Goal: Book appointment/travel/reservation

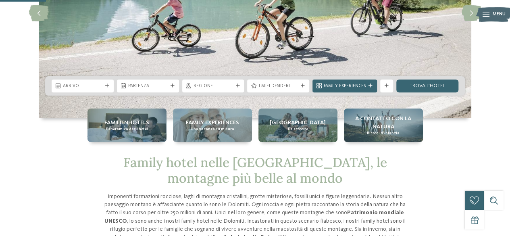
scroll to position [122, 0]
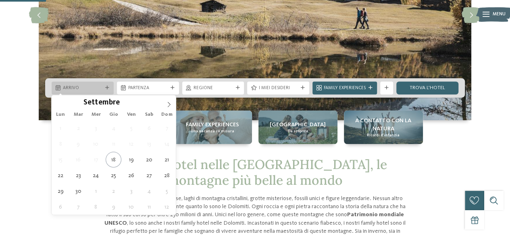
click at [77, 91] on span "Arrivo" at bounding box center [82, 88] width 39 height 6
click at [168, 104] on icon at bounding box center [169, 105] width 6 height 6
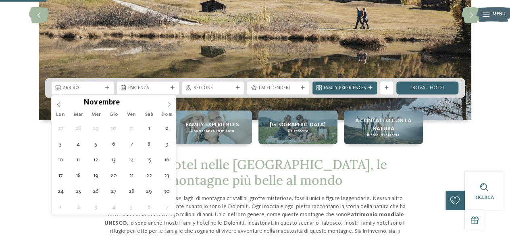
click at [168, 104] on icon at bounding box center [169, 105] width 6 height 6
type div "23.12.2025"
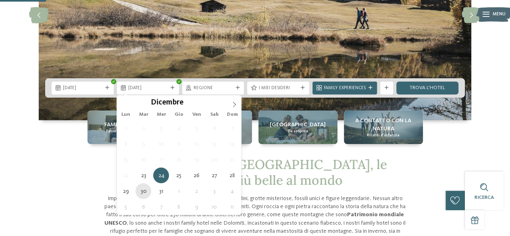
type div "30.12.2025"
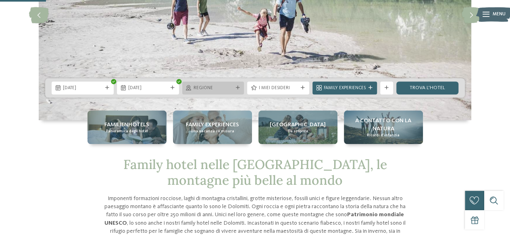
click at [209, 88] on span "Regione" at bounding box center [212, 88] width 39 height 6
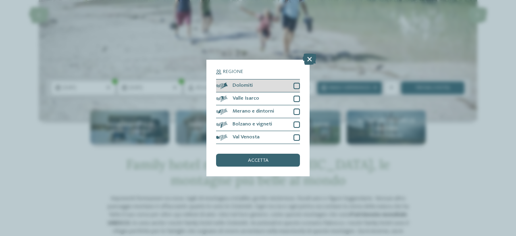
click at [297, 84] on div at bounding box center [296, 86] width 6 height 6
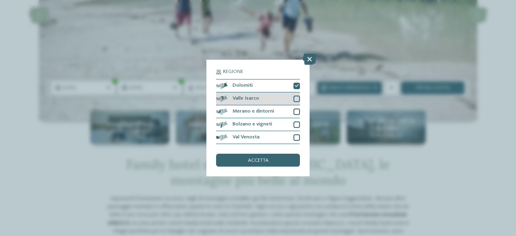
click at [298, 98] on div at bounding box center [296, 98] width 6 height 6
click at [298, 113] on div at bounding box center [296, 111] width 6 height 6
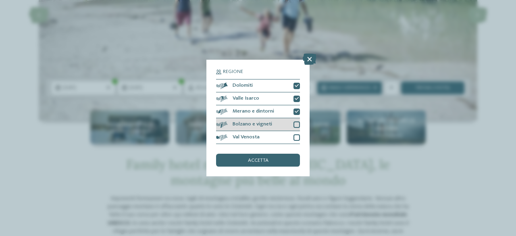
click at [296, 124] on div at bounding box center [296, 124] width 6 height 6
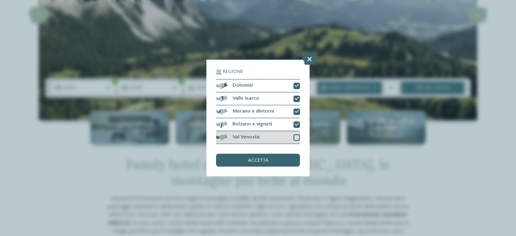
click at [298, 139] on div at bounding box center [296, 137] width 6 height 6
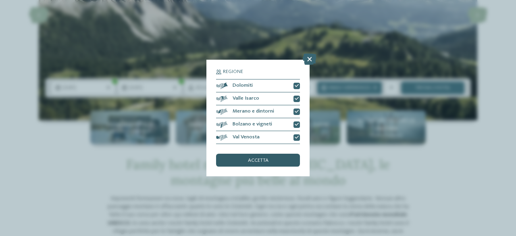
click at [266, 160] on span "accetta" at bounding box center [258, 160] width 21 height 5
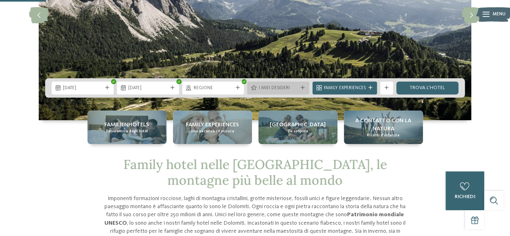
click at [278, 89] on span "I miei desideri" at bounding box center [277, 88] width 39 height 6
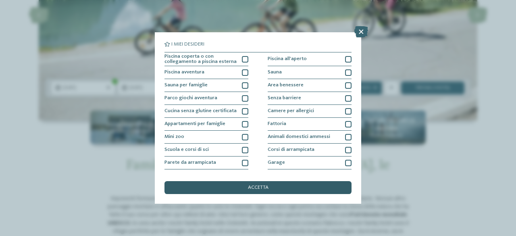
click at [261, 186] on span "accetta" at bounding box center [258, 187] width 21 height 5
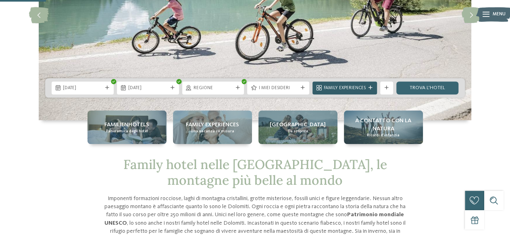
click at [338, 89] on span "Family Experiences" at bounding box center [344, 88] width 42 height 6
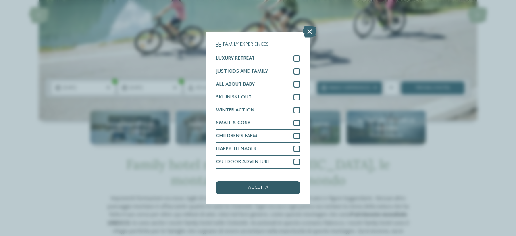
click at [274, 184] on div "accetta" at bounding box center [258, 187] width 84 height 13
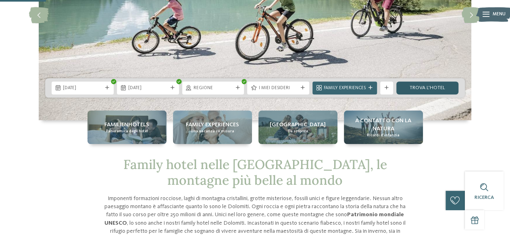
click at [410, 88] on link "trova l’hotel" at bounding box center [427, 87] width 62 height 13
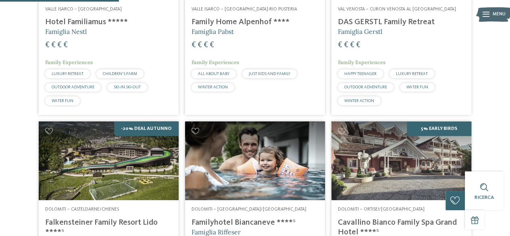
scroll to position [327, 0]
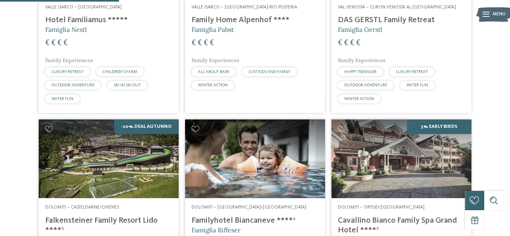
click at [248, 24] on h4 "Family Home Alpenhof ****" at bounding box center [254, 20] width 127 height 10
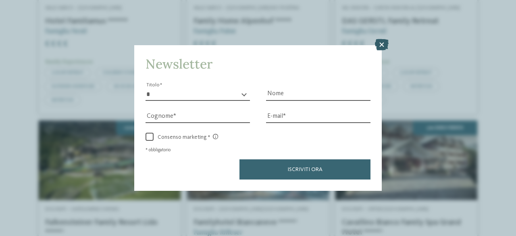
click at [379, 43] on icon at bounding box center [382, 44] width 14 height 11
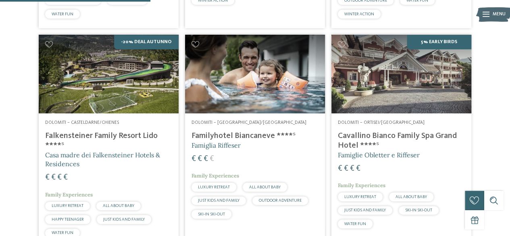
scroll to position [422, 0]
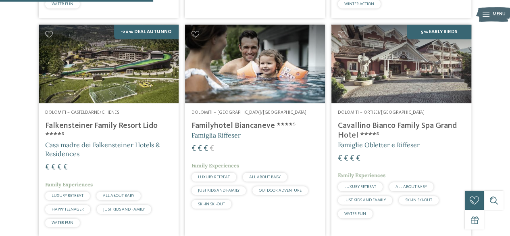
click at [256, 149] on div "€ € € €" at bounding box center [254, 148] width 127 height 11
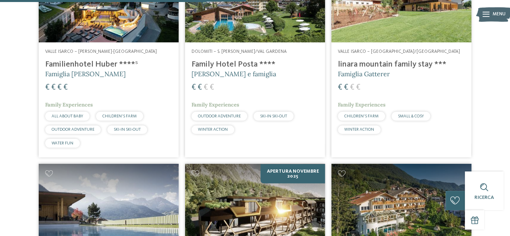
scroll to position [676, 0]
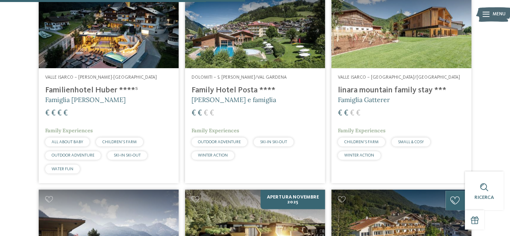
click at [99, 108] on div "€ € € €" at bounding box center [108, 113] width 127 height 11
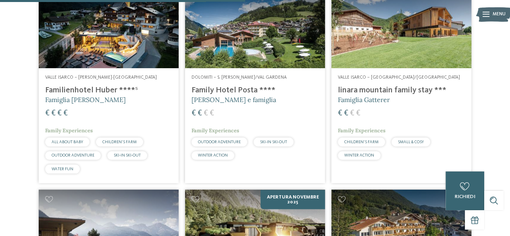
click at [247, 107] on div "Dolomiti – S. Cristina/Val Gardena Family Hotel Posta **** Elisabeth Ploner e f…" at bounding box center [255, 119] width 140 height 102
click at [422, 112] on div "€ € € €" at bounding box center [401, 113] width 127 height 11
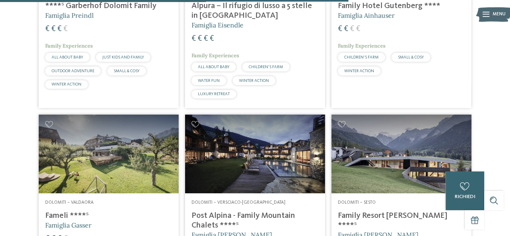
scroll to position [0, 0]
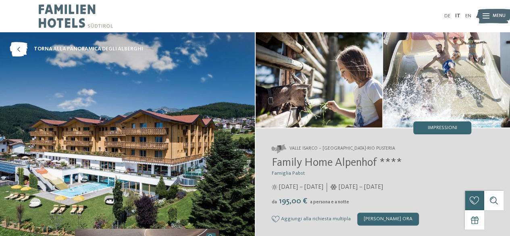
click at [421, 193] on div "Family Home Alpenhof **** Famiglia Pabst 29/05/2025 – 09/11/2025 da" at bounding box center [371, 190] width 200 height 68
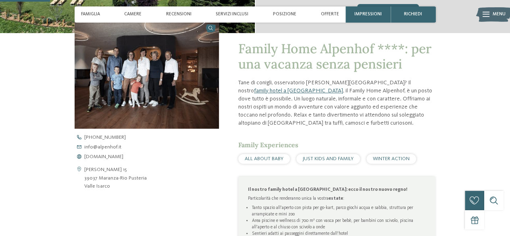
scroll to position [274, 0]
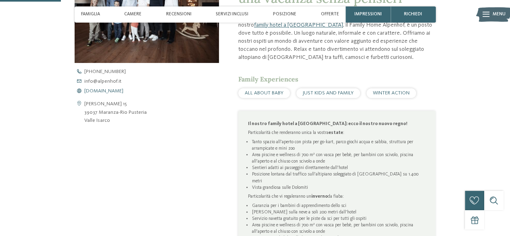
click at [99, 89] on span "www.alpenhof.it" at bounding box center [103, 91] width 39 height 5
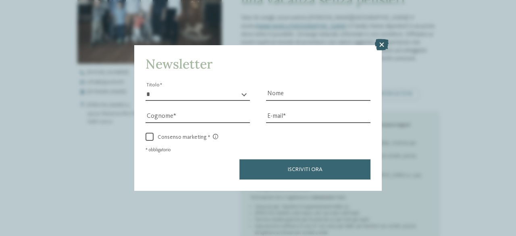
click at [381, 48] on icon at bounding box center [382, 44] width 14 height 11
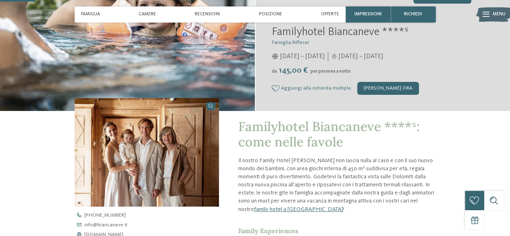
scroll to position [133, 0]
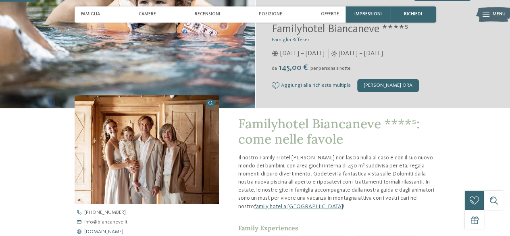
click at [98, 230] on span "www.biancaneve.it" at bounding box center [103, 231] width 39 height 5
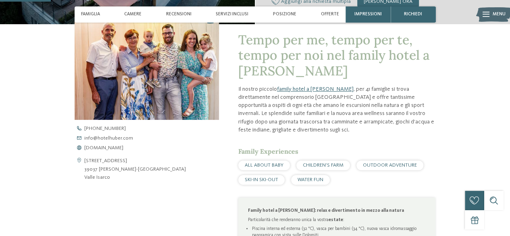
scroll to position [239, 0]
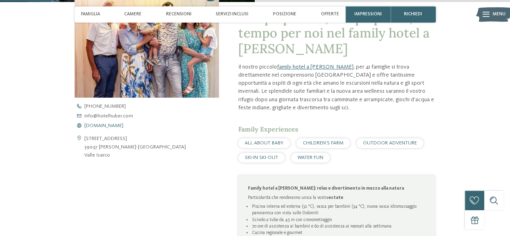
click at [98, 125] on span "[DOMAIN_NAME]" at bounding box center [103, 125] width 39 height 5
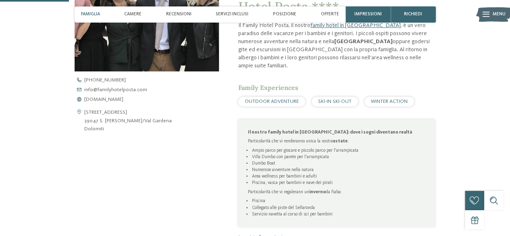
scroll to position [311, 0]
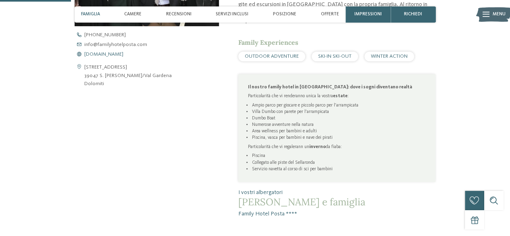
click at [105, 56] on span "[DOMAIN_NAME]" at bounding box center [103, 54] width 39 height 5
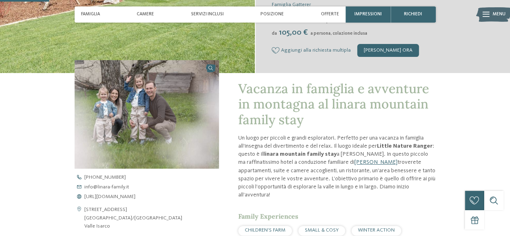
scroll to position [285, 0]
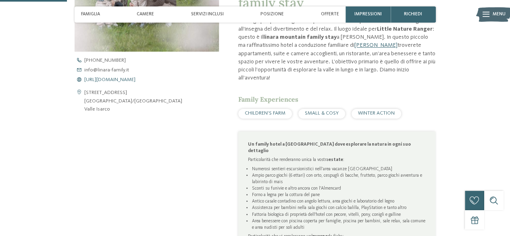
click at [135, 81] on span "[URL][DOMAIN_NAME]" at bounding box center [109, 79] width 51 height 5
